Goal: Task Accomplishment & Management: Use online tool/utility

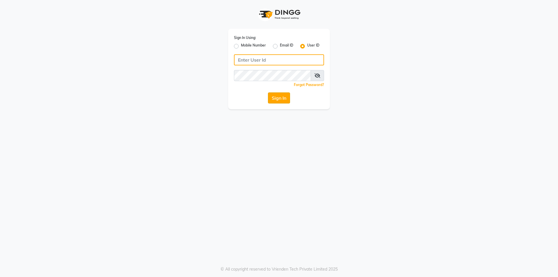
type input "Waves123"
click at [279, 98] on button "Sign In" at bounding box center [279, 97] width 22 height 11
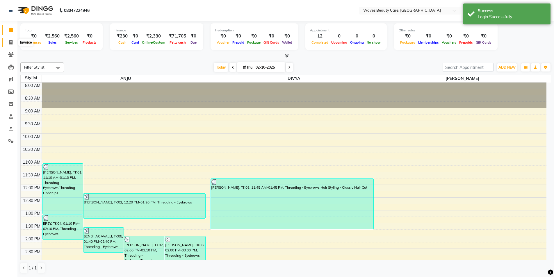
click at [8, 41] on span at bounding box center [11, 42] width 10 height 7
select select "5946"
select select "service"
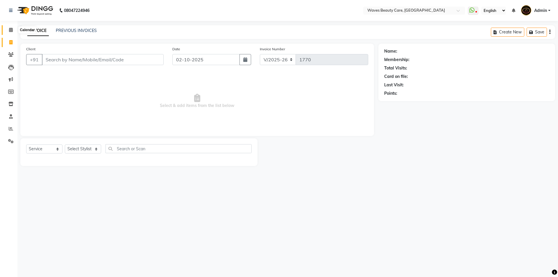
click at [12, 30] on icon at bounding box center [11, 30] width 4 height 4
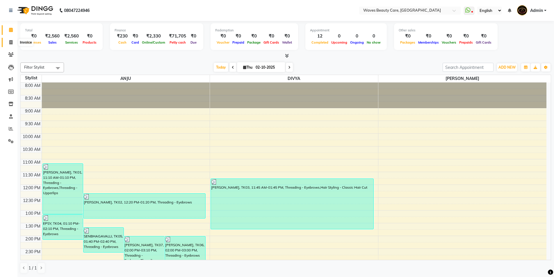
click at [11, 43] on icon at bounding box center [10, 42] width 3 height 4
select select "service"
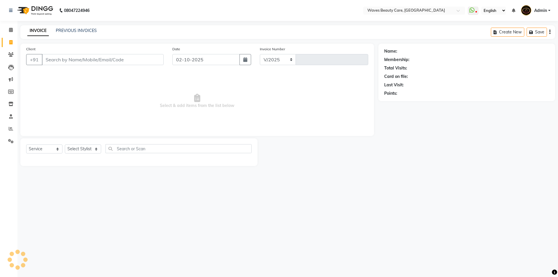
select select "5946"
type input "1770"
click at [58, 62] on input "Client" at bounding box center [103, 59] width 122 height 11
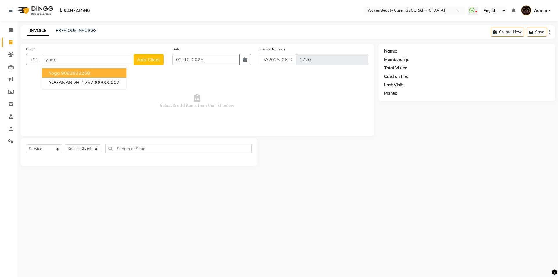
click at [91, 71] on button "yoga 9092833268" at bounding box center [84, 72] width 85 height 9
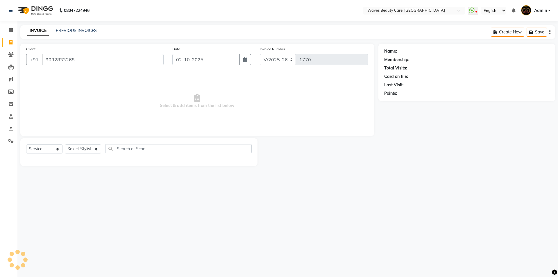
type input "9092833268"
click at [104, 148] on div "Select Service Product Membership Package Voucher Prepaid Gift Card Select Styl…" at bounding box center [138, 151] width 225 height 14
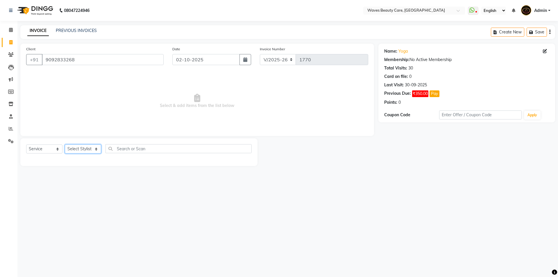
click at [92, 150] on select "Select Stylist ANJU DIVYA Yoganandhi [PERSON_NAME]" at bounding box center [83, 148] width 36 height 9
select select "42426"
click at [65, 144] on select "Select Stylist ANJU DIVYA Yoganandhi [PERSON_NAME]" at bounding box center [83, 148] width 36 height 9
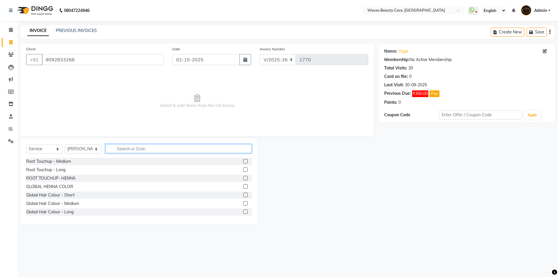
click at [126, 149] on input "text" at bounding box center [178, 148] width 146 height 9
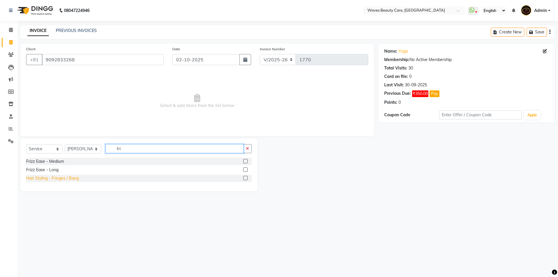
type input "fri"
click at [70, 178] on div "Hair Styling - Fringes / Bang" at bounding box center [52, 178] width 53 height 6
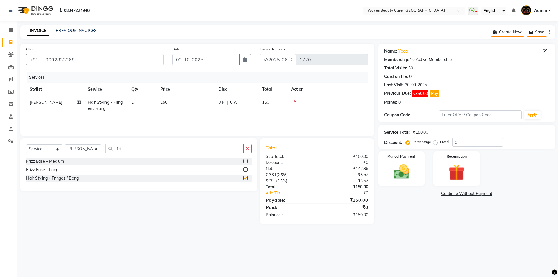
checkbox input "false"
click at [407, 167] on img at bounding box center [401, 171] width 27 height 19
click at [457, 193] on span "PhonePe" at bounding box center [454, 194] width 17 height 7
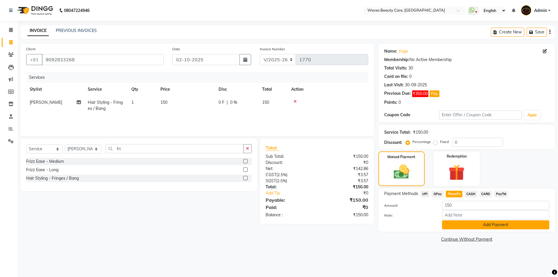
click at [456, 228] on button "Add Payment" at bounding box center [495, 224] width 107 height 9
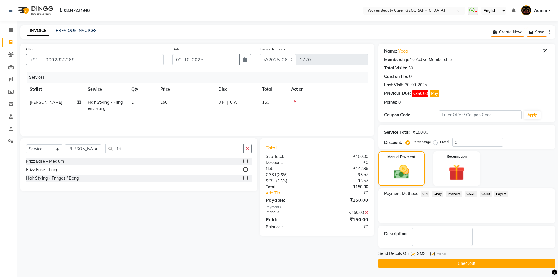
click at [457, 262] on button "Checkout" at bounding box center [466, 263] width 177 height 9
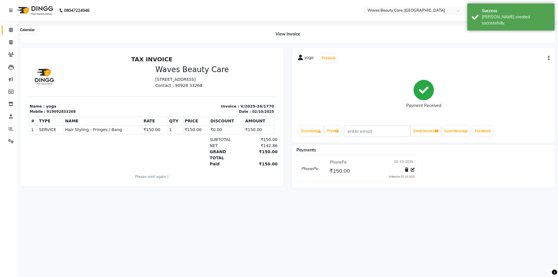
click at [8, 29] on span at bounding box center [11, 30] width 10 height 7
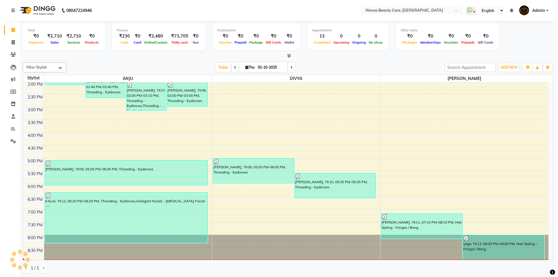
scroll to position [155, 0]
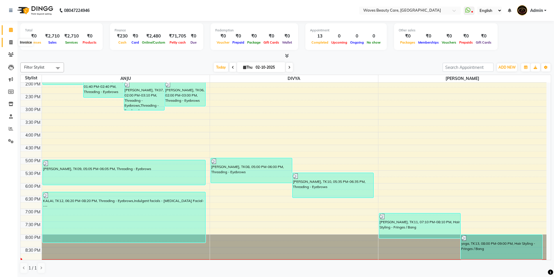
click at [9, 42] on icon at bounding box center [10, 42] width 3 height 4
select select "service"
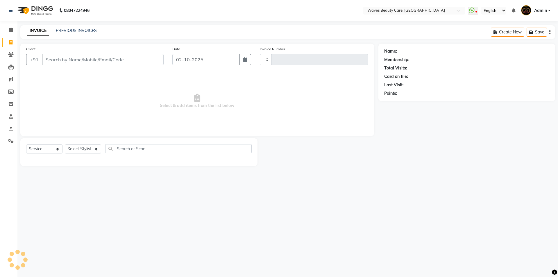
type input "1771"
select select "5946"
click at [49, 58] on input "Client" at bounding box center [103, 59] width 122 height 11
